Goal: Information Seeking & Learning: Understand process/instructions

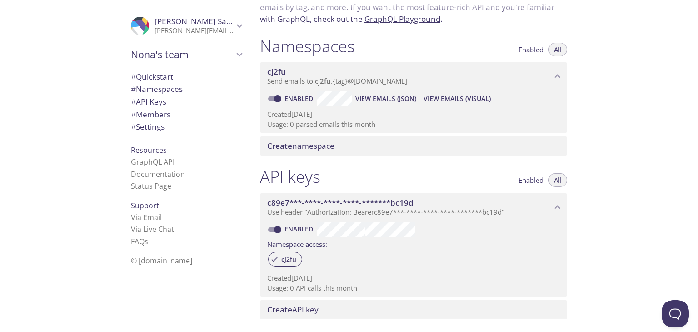
scroll to position [80, 0]
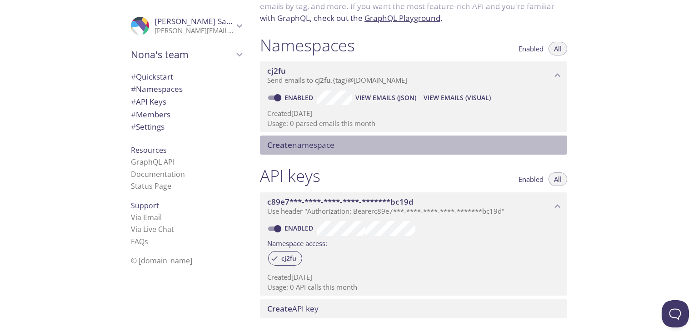
click at [403, 148] on span "Create namespace" at bounding box center [415, 145] width 296 height 10
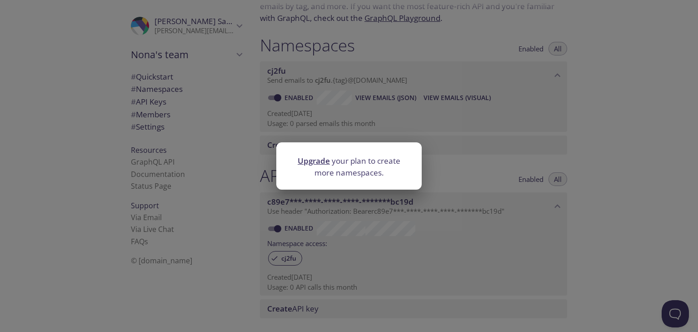
click at [543, 124] on div "Upgrade your plan to create more namespaces." at bounding box center [349, 166] width 698 height 332
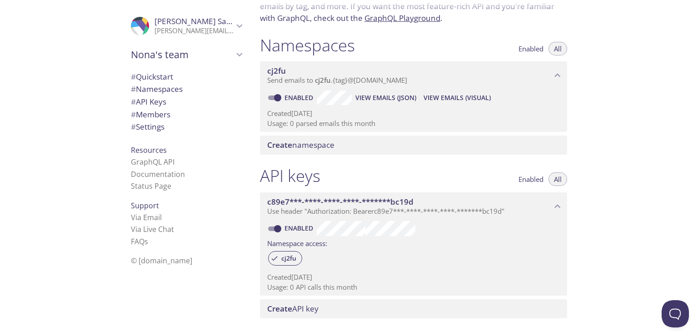
scroll to position [78, 0]
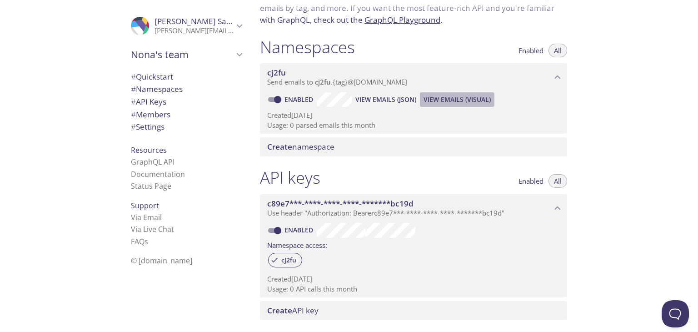
click at [442, 98] on span "View Emails (Visual)" at bounding box center [456, 99] width 67 height 11
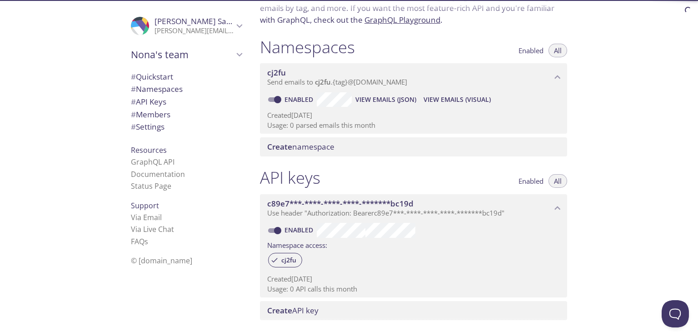
click at [163, 77] on span "# Quickstart" at bounding box center [152, 76] width 42 height 10
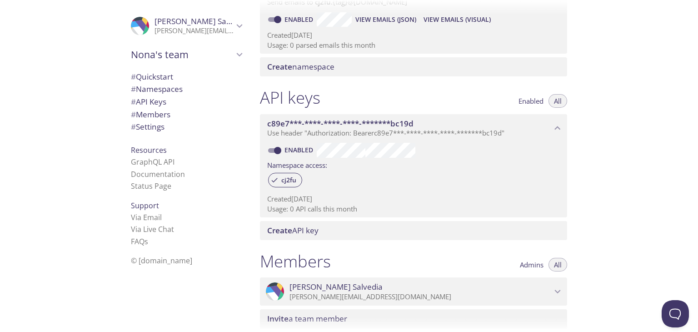
drag, startPoint x: 413, startPoint y: 165, endPoint x: 431, endPoint y: 249, distance: 85.9
click at [431, 173] on div "Quickstart Send a test email to [EMAIL_ADDRESS][DOMAIN_NAME] and then click her…" at bounding box center [416, 8] width 329 height 332
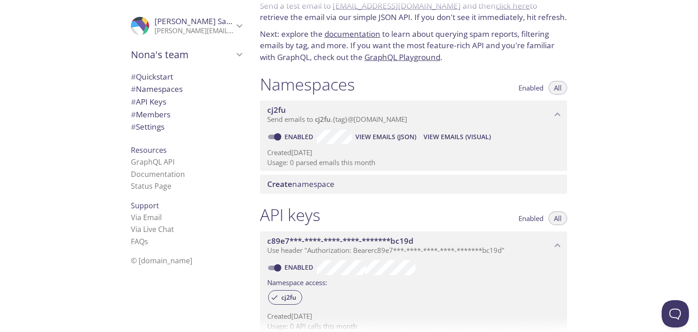
scroll to position [41, 0]
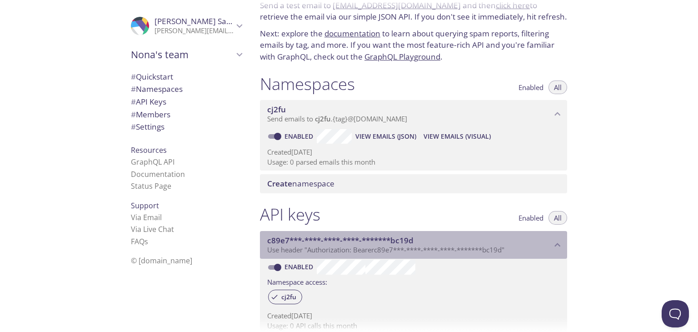
click at [431, 249] on span "Use header "Authorization: Bearer c89e7***-****-****-****-*******bc19d "" at bounding box center [385, 249] width 237 height 9
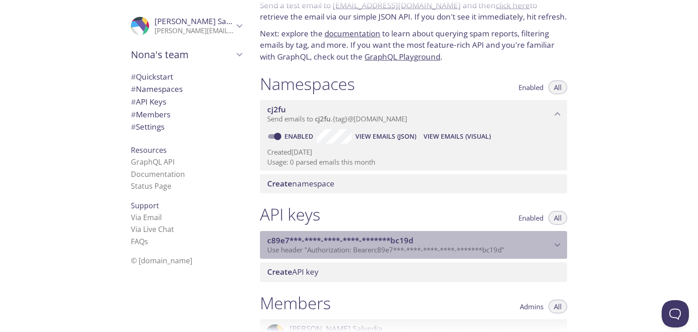
click at [430, 249] on span "Use header "Authorization: Bearer c89e7***-****-****-****-*******bc19d "" at bounding box center [385, 249] width 237 height 9
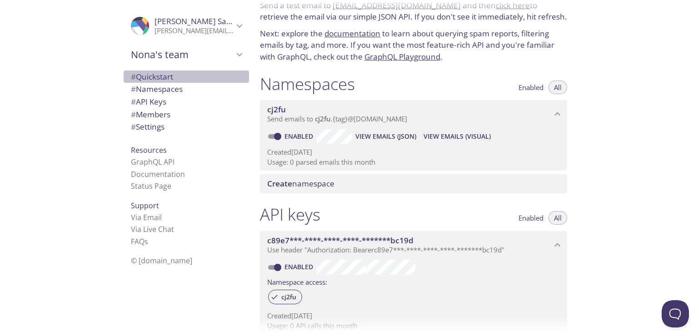
click at [136, 77] on span "# Quickstart" at bounding box center [152, 76] width 42 height 10
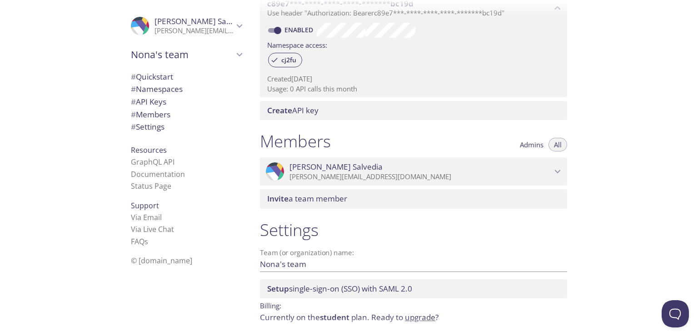
scroll to position [314, 0]
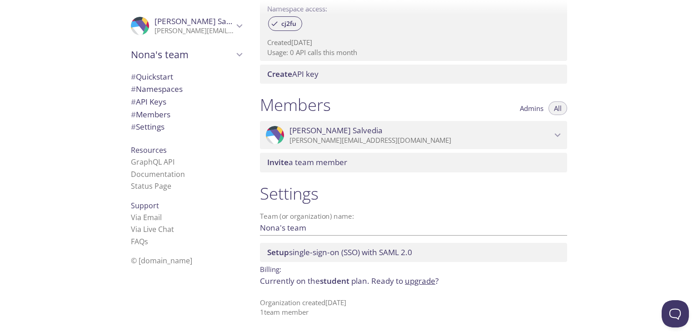
click at [256, 251] on div "Settings Team (or organization) name: Nona's team Save Setup single-sign-on (SS…" at bounding box center [413, 250] width 322 height 145
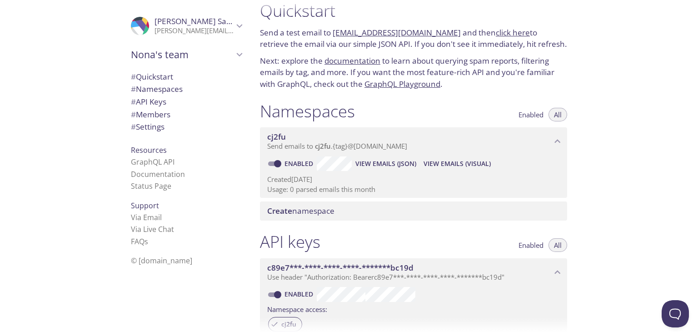
scroll to position [0, 0]
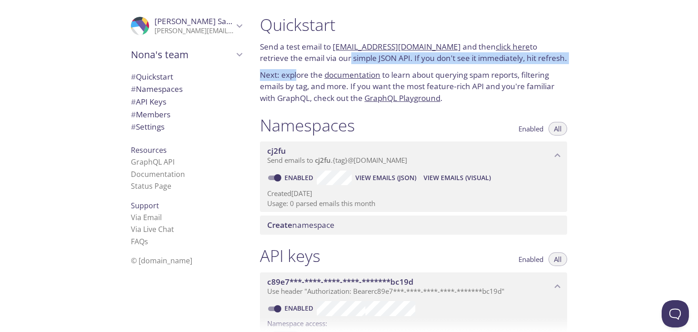
drag, startPoint x: 303, startPoint y: 64, endPoint x: 298, endPoint y: 79, distance: 16.7
click at [298, 79] on div "Quickstart Send a test email to [EMAIL_ADDRESS][DOMAIN_NAME] and then click her…" at bounding box center [413, 59] width 322 height 100
click at [298, 79] on p "Next: explore the documentation to learn about querying spam reports, filtering…" at bounding box center [413, 86] width 307 height 35
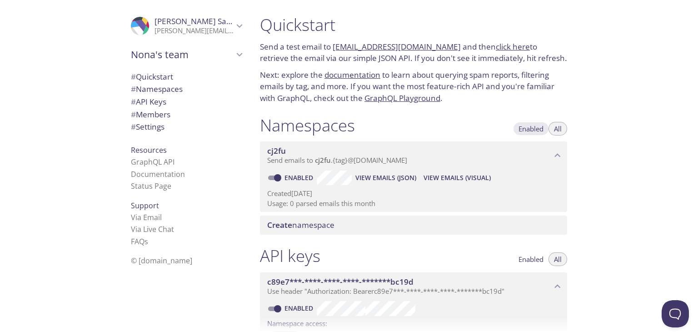
click at [528, 129] on span "Enabled" at bounding box center [530, 129] width 25 height 0
click at [566, 127] on button "All" at bounding box center [557, 129] width 19 height 14
drag, startPoint x: 332, startPoint y: 48, endPoint x: 442, endPoint y: 46, distance: 109.5
click at [442, 46] on p "Send a test email to [EMAIL_ADDRESS][DOMAIN_NAME] and then click here to retrie…" at bounding box center [413, 52] width 307 height 23
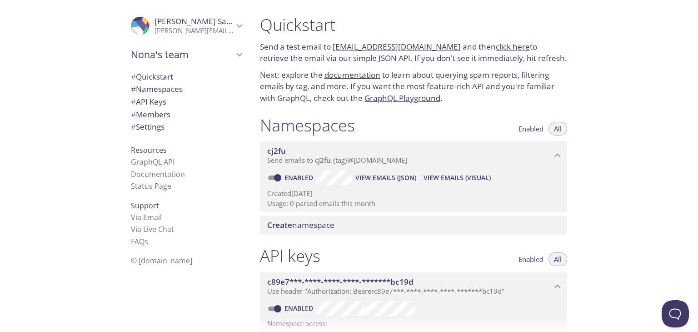
click at [424, 68] on div "Quickstart Send a test email to [EMAIL_ADDRESS][DOMAIN_NAME] and then click her…" at bounding box center [413, 59] width 322 height 100
click at [58, 135] on div ".cls-1 { fill: #6d5ca8; } .cls-2 { fill: #3fc191; } .cls-3 { fill: #3b4752; } .…" at bounding box center [126, 166] width 252 height 332
drag, startPoint x: 333, startPoint y: 60, endPoint x: 363, endPoint y: 59, distance: 29.5
click at [363, 59] on p "Send a test email to [EMAIL_ADDRESS][DOMAIN_NAME] and then click here to retrie…" at bounding box center [413, 52] width 307 height 23
click at [365, 59] on p "Send a test email to [EMAIL_ADDRESS][DOMAIN_NAME] and then click here to retrie…" at bounding box center [413, 52] width 307 height 23
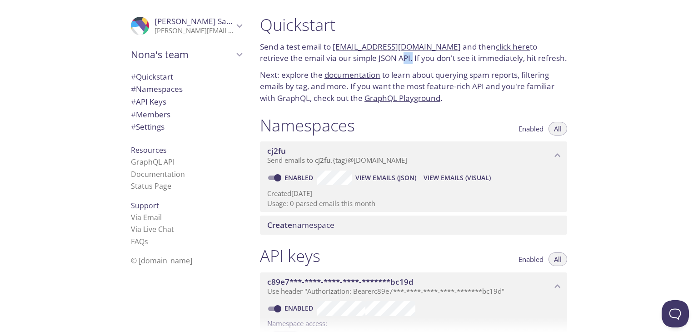
click at [365, 59] on p "Send a test email to [EMAIL_ADDRESS][DOMAIN_NAME] and then click here to retrie…" at bounding box center [413, 52] width 307 height 23
click at [340, 57] on p "Send a test email to [EMAIL_ADDRESS][DOMAIN_NAME] and then click here to retrie…" at bounding box center [413, 52] width 307 height 23
click at [357, 61] on p "Send a test email to [EMAIL_ADDRESS][DOMAIN_NAME] and then click here to retrie…" at bounding box center [413, 52] width 307 height 23
